Goal: Find specific page/section: Find specific page/section

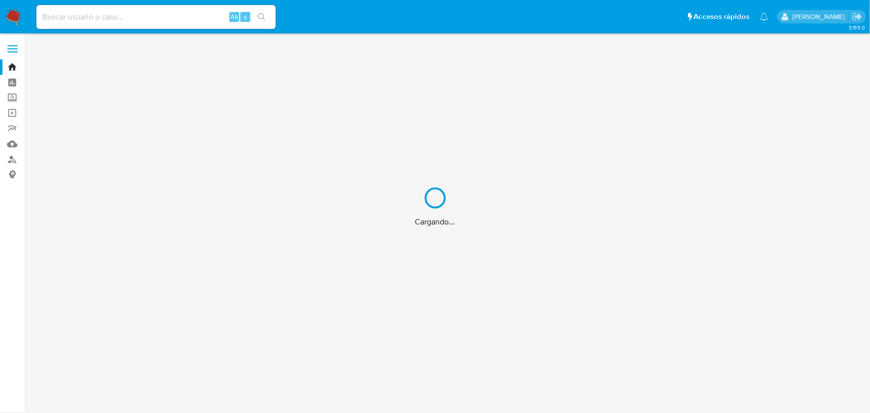
click at [179, 13] on div "Cargando..." at bounding box center [435, 206] width 870 height 413
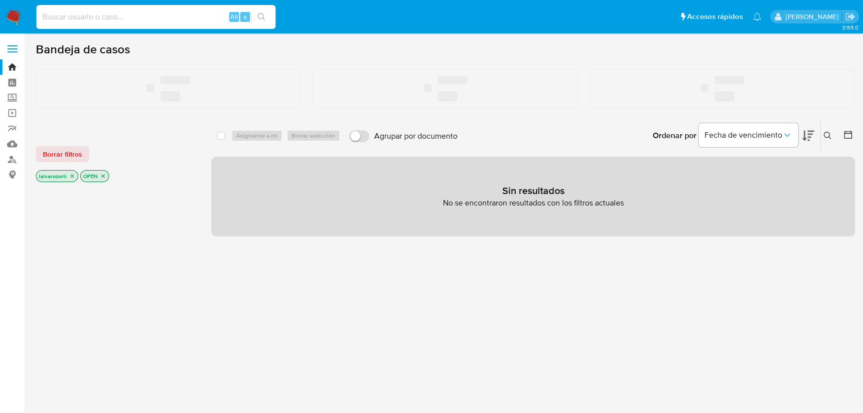
click at [158, 15] on input at bounding box center [155, 16] width 239 height 13
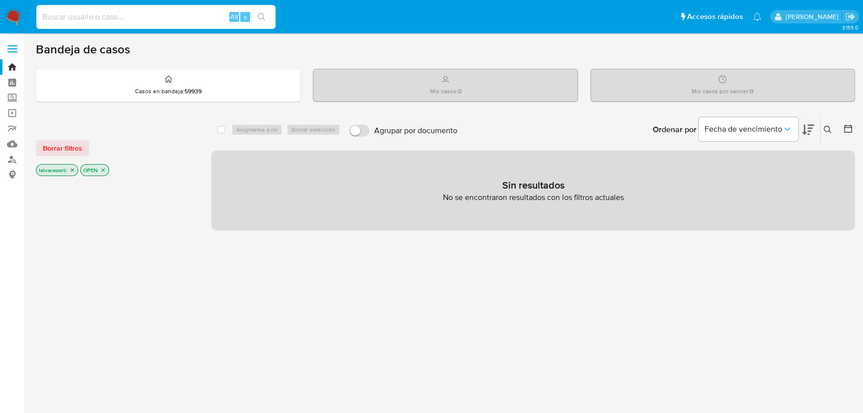
paste input "1064203832"
type input "1064203832"
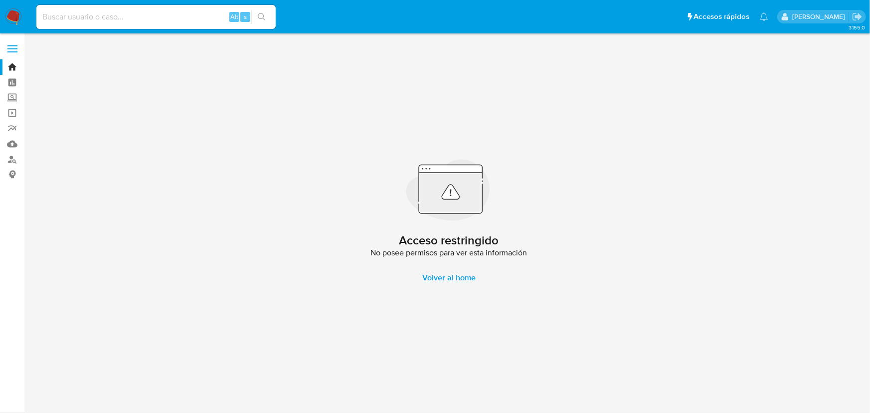
click at [170, 21] on input at bounding box center [155, 16] width 239 height 13
paste input "1064203832"
drag, startPoint x: 140, startPoint y: 15, endPoint x: -20, endPoint y: 13, distance: 159.5
click at [0, 13] on html "Pausado Ver notificaciones 1064203832 Alt s Accesos rápidos Presiona las siguie…" at bounding box center [435, 206] width 870 height 413
paste input "788628353"
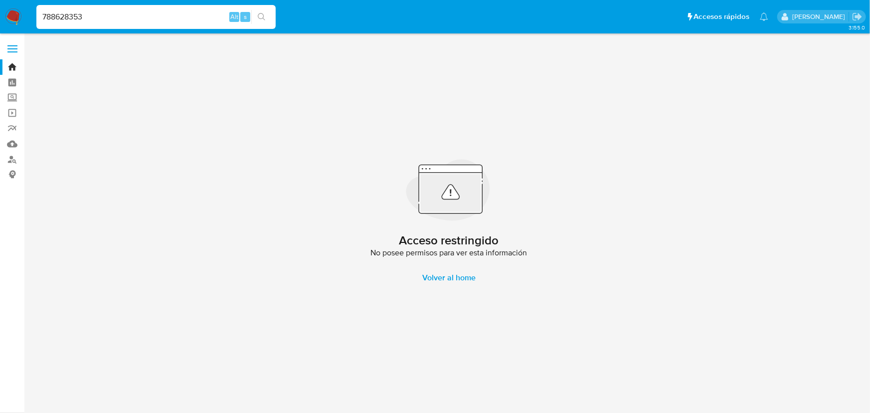
type input "788628353"
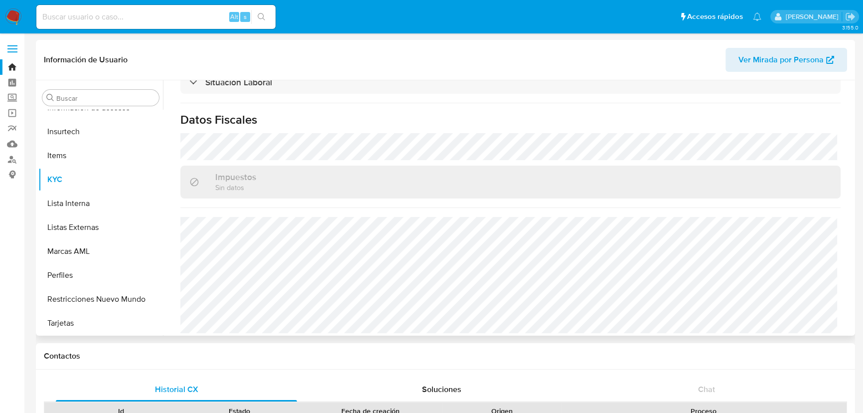
scroll to position [539, 0]
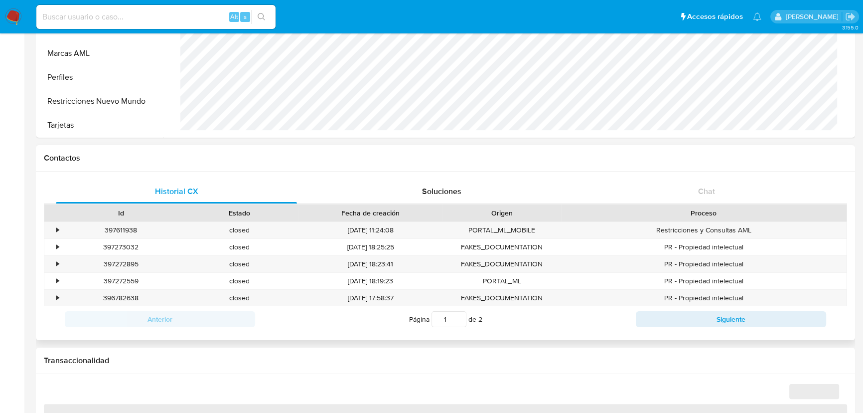
select select "10"
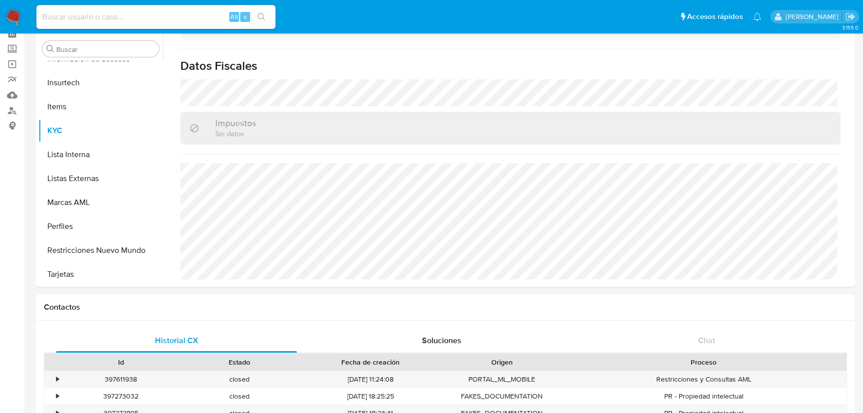
scroll to position [0, 0]
